Goal: Task Accomplishment & Management: Manage account settings

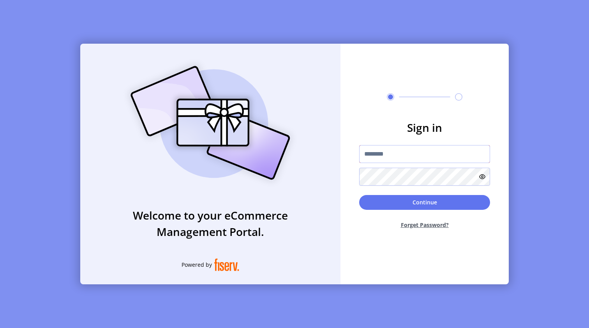
type input "**********"
click at [401, 201] on button "Continue" at bounding box center [424, 202] width 131 height 15
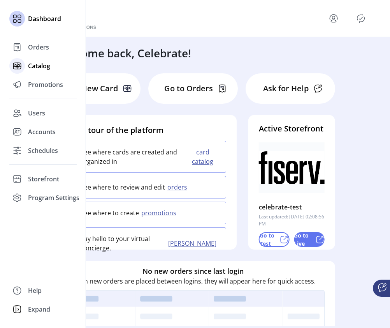
click at [41, 67] on span "Catalog" at bounding box center [39, 65] width 22 height 9
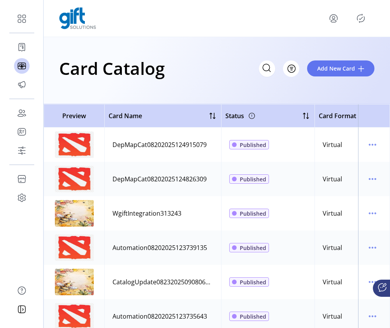
drag, startPoint x: 213, startPoint y: 144, endPoint x: 107, endPoint y: 143, distance: 106.3
click at [107, 143] on td "DepMapCat08202025124915079" at bounding box center [162, 144] width 117 height 34
drag, startPoint x: 190, startPoint y: 213, endPoint x: 185, endPoint y: 213, distance: 5.5
click at [185, 213] on td "WgiftIntegration313243" at bounding box center [162, 213] width 117 height 34
drag, startPoint x: 187, startPoint y: 210, endPoint x: 111, endPoint y: 213, distance: 75.6
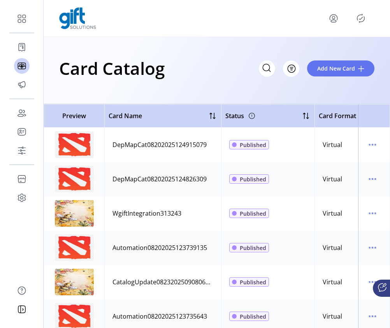
click at [111, 213] on td "WgiftIntegration313243" at bounding box center [162, 213] width 117 height 34
copy div "WgiftIntegration313243"
click at [372, 213] on icon "menu" at bounding box center [372, 213] width 1 height 1
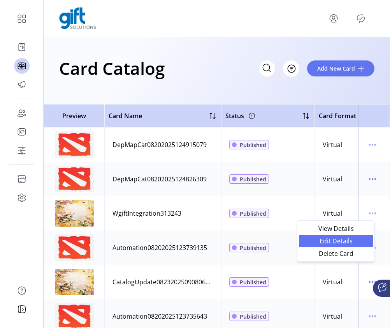
click at [355, 236] on link "Edit Details" at bounding box center [336, 240] width 74 height 12
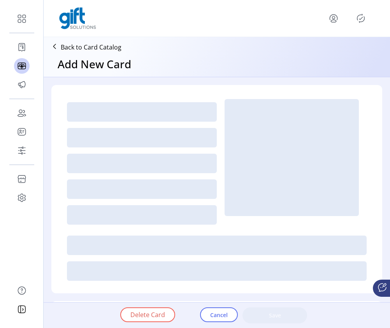
type textarea "**********"
type input "*"
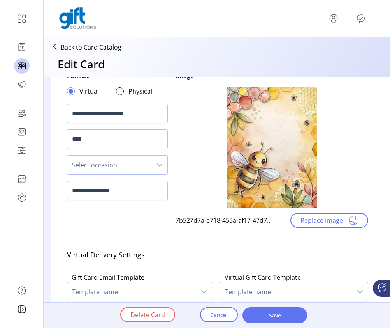
scroll to position [48, 0]
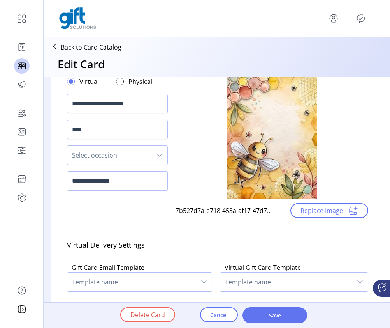
click at [161, 153] on icon "dropdown trigger" at bounding box center [160, 155] width 6 height 6
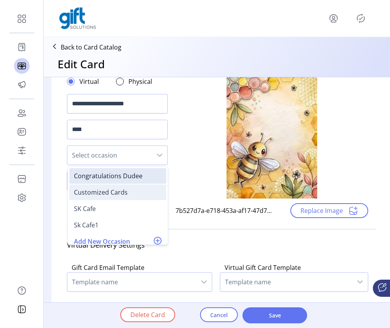
click at [135, 193] on div "Customized Cards" at bounding box center [118, 191] width 88 height 9
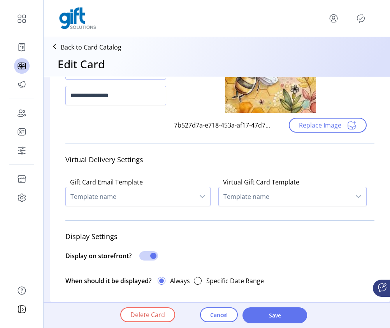
scroll to position [136, 4]
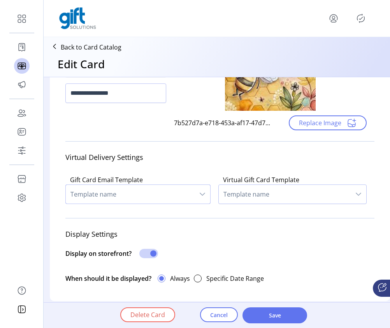
click at [183, 195] on span "Template name" at bounding box center [130, 194] width 129 height 19
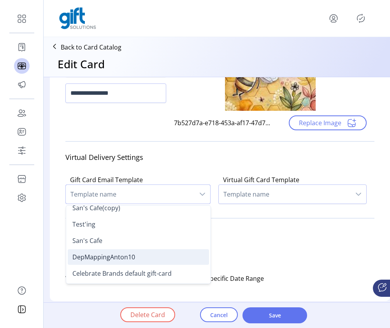
scroll to position [23, 0]
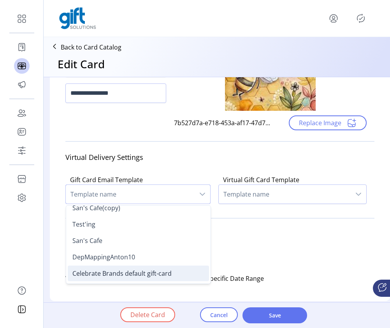
click at [165, 271] on span "Celebrate Brands default gift-card" at bounding box center [121, 273] width 99 height 9
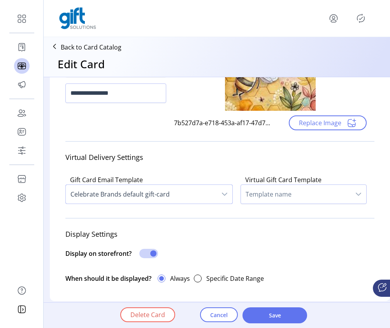
click at [261, 197] on span "Template name" at bounding box center [296, 194] width 110 height 19
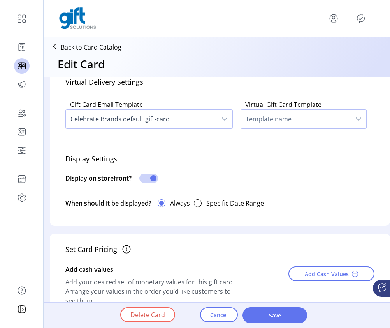
scroll to position [194, 4]
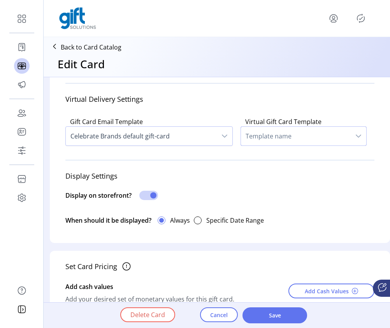
click at [357, 134] on icon "dropdown trigger" at bounding box center [359, 136] width 6 height 6
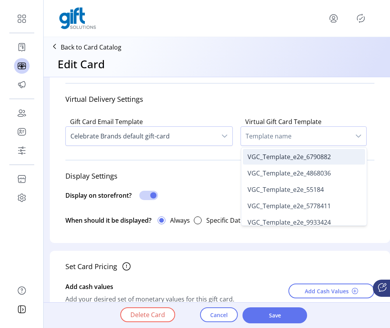
click at [334, 159] on li "VGC_Template_e2e_6790882" at bounding box center [304, 157] width 122 height 16
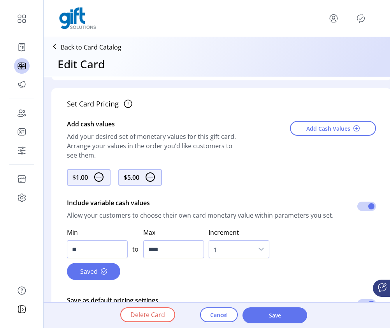
scroll to position [357, 0]
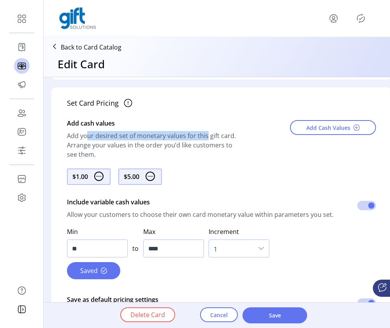
drag, startPoint x: 83, startPoint y: 138, endPoint x: 204, endPoint y: 132, distance: 121.3
click at [204, 132] on div "Add your desired set of monetary values for this gift card. Arrange your values…" at bounding box center [155, 145] width 177 height 28
click at [204, 133] on div "Add your desired set of monetary values for this gift card. Arrange your values…" at bounding box center [155, 145] width 177 height 28
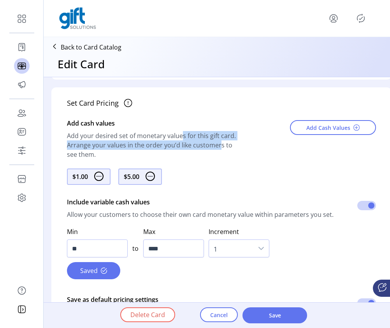
drag, startPoint x: 178, startPoint y: 138, endPoint x: 216, endPoint y: 143, distance: 37.7
click at [216, 143] on div "Add your desired set of monetary values for this gift card. Arrange your values…" at bounding box center [155, 145] width 177 height 28
click at [109, 147] on div "Add your desired set of monetary values for this gift card. Arrange your values…" at bounding box center [155, 145] width 177 height 28
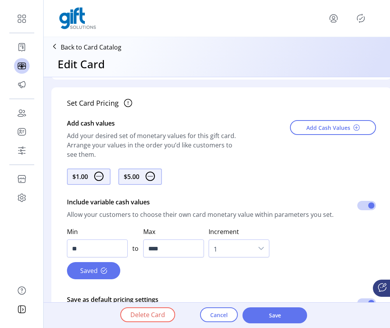
drag, startPoint x: 90, startPoint y: 147, endPoint x: 164, endPoint y: 151, distance: 74.1
click at [164, 150] on div "Add your desired set of monetary values for this gift card. Arrange your values…" at bounding box center [155, 145] width 177 height 28
click at [156, 145] on div "Add your desired set of monetary values for this gift card. Arrange your values…" at bounding box center [155, 145] width 177 height 28
drag, startPoint x: 136, startPoint y: 145, endPoint x: 235, endPoint y: 151, distance: 99.5
click at [235, 151] on div "Add your desired set of monetary values for this gift card. Arrange your values…" at bounding box center [155, 145] width 177 height 28
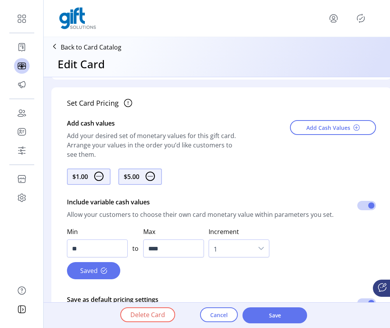
click at [235, 151] on div "Add your desired set of monetary values for this gift card. Arrange your values…" at bounding box center [155, 145] width 177 height 28
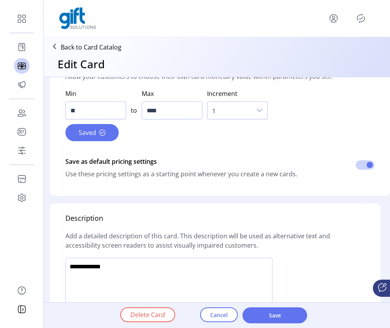
scroll to position [495, 5]
drag, startPoint x: 148, startPoint y: 162, endPoint x: 299, endPoint y: 174, distance: 151.2
click at [299, 174] on div "Save as default pricing settings Use these pricing settings as a starting point…" at bounding box center [219, 166] width 309 height 41
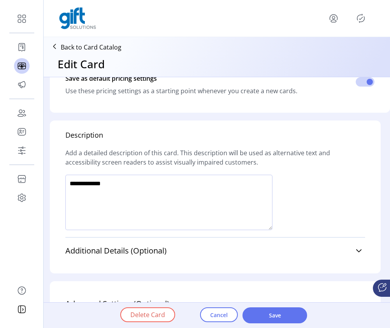
scroll to position [580, 5]
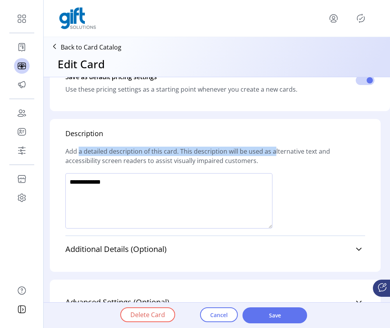
drag, startPoint x: 72, startPoint y: 153, endPoint x: 267, endPoint y: 150, distance: 195.1
click at [267, 150] on div "Add a detailed description of this card. This description will be used as alter…" at bounding box center [215, 156] width 300 height 34
click at [268, 150] on div "Add a detailed description of this card. This description will be used as alter…" at bounding box center [215, 156] width 300 height 34
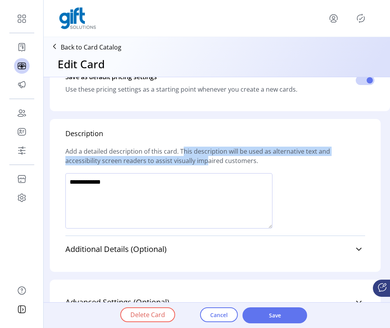
drag, startPoint x: 175, startPoint y: 150, endPoint x: 197, endPoint y: 155, distance: 22.8
click at [197, 155] on div "Add a detailed description of this card. This description will be used as alter…" at bounding box center [215, 156] width 300 height 34
click at [202, 154] on div "Add a detailed description of this card. This description will be used as alter…" at bounding box center [215, 156] width 300 height 34
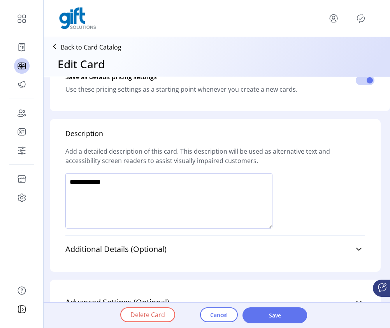
drag, startPoint x: 221, startPoint y: 148, endPoint x: 262, endPoint y: 159, distance: 42.8
click at [262, 159] on div "Add a detailed description of this card. This description will be used as alter…" at bounding box center [215, 156] width 300 height 34
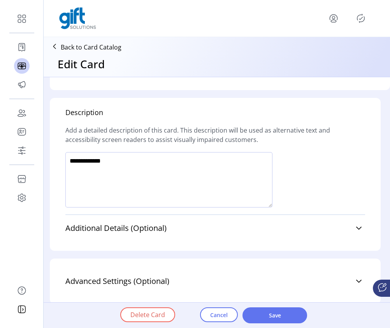
scroll to position [607, 4]
click at [182, 132] on div "Add a detailed description of this card. This description will be used as alter…" at bounding box center [215, 135] width 300 height 34
drag, startPoint x: 98, startPoint y: 133, endPoint x: 261, endPoint y: 134, distance: 163.2
click at [261, 134] on div "Add a detailed description of this card. This description will be used as alter…" at bounding box center [215, 135] width 300 height 34
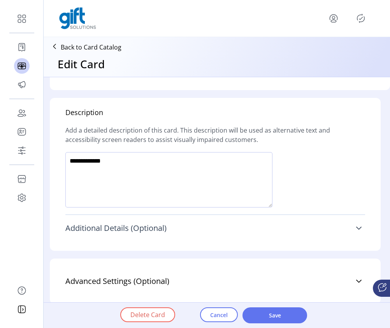
click at [356, 225] on icon at bounding box center [359, 228] width 6 height 6
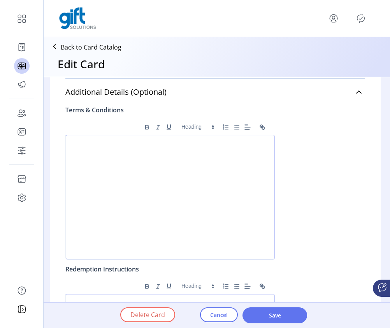
scroll to position [735, 2]
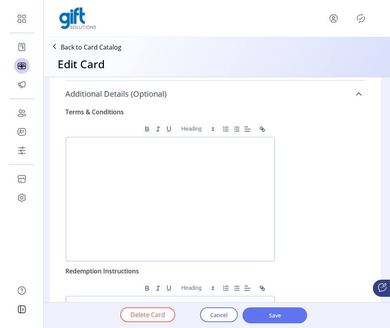
click at [356, 93] on icon at bounding box center [358, 93] width 5 height 3
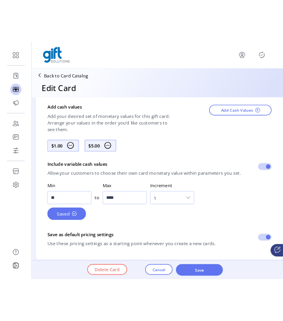
scroll to position [388, 2]
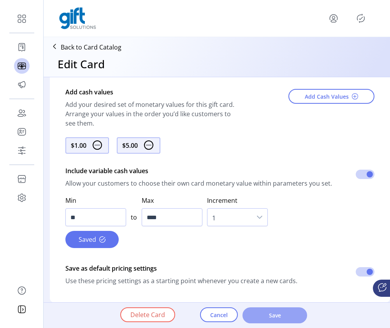
click at [292, 316] on span "Save" at bounding box center [275, 315] width 44 height 8
